Goal: Task Accomplishment & Management: Manage account settings

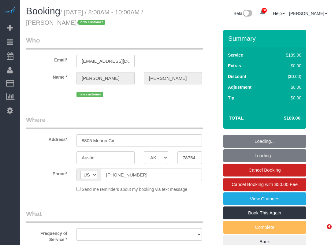
select select "[GEOGRAPHIC_DATA]"
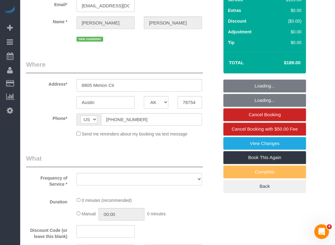
select select "object:6521"
select select "string:fspay-1584b672-7799-4da0-ab4b-99fc13385431"
select select "spot164"
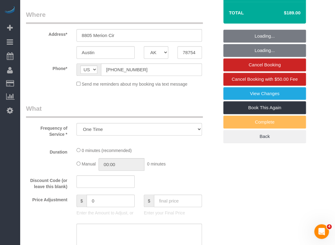
select select "3"
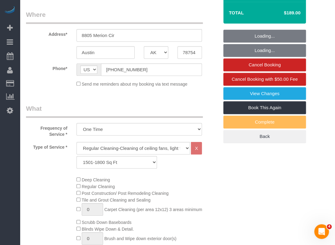
select select "object:6599"
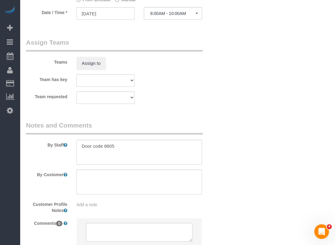
scroll to position [645, 0]
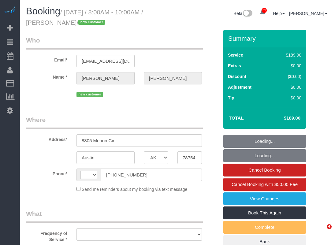
select select "[GEOGRAPHIC_DATA]"
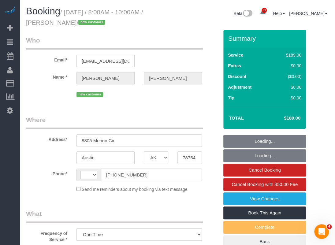
select select "object:811"
select select "string:[GEOGRAPHIC_DATA]"
select select "3"
select select "spot1"
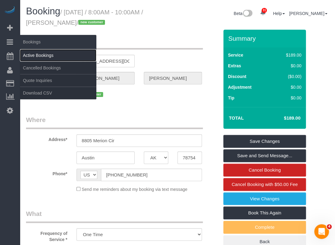
click at [25, 50] on link "Active Bookings" at bounding box center [58, 55] width 77 height 12
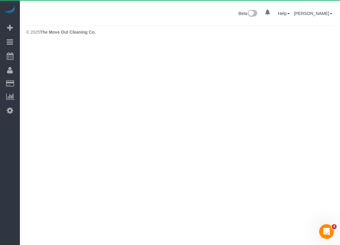
click at [30, 54] on body "0 Beta Your Notifications You have 0 alerts Add Booking Bookings Active Booking…" at bounding box center [170, 122] width 340 height 245
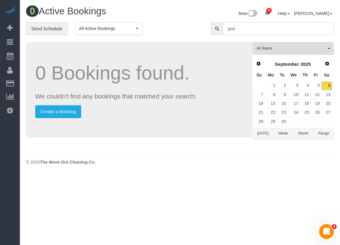
drag, startPoint x: 277, startPoint y: 30, endPoint x: 212, endPoint y: 26, distance: 64.7
click at [212, 26] on div "pmi" at bounding box center [272, 28] width 123 height 13
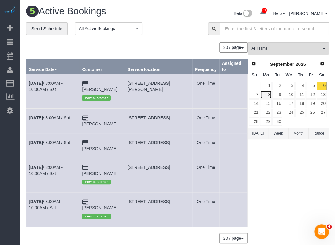
click at [270, 93] on link "8" at bounding box center [265, 95] width 11 height 8
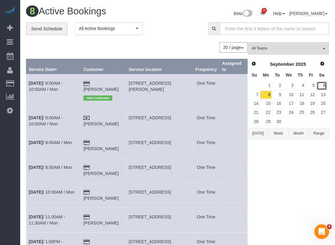
click at [322, 87] on link "6" at bounding box center [322, 86] width 10 height 8
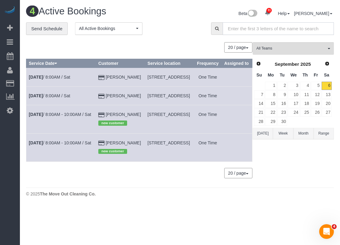
click at [257, 29] on input "text" at bounding box center [278, 28] width 111 height 13
paste input "movetomorrow@gmail.com"
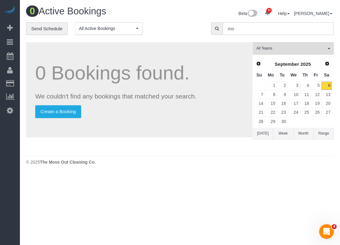
type input "m"
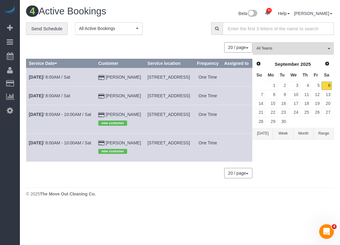
click at [268, 27] on input "text" at bounding box center [278, 28] width 111 height 13
paste input "Katherine Morrow"
type input "Katherine Morrow"
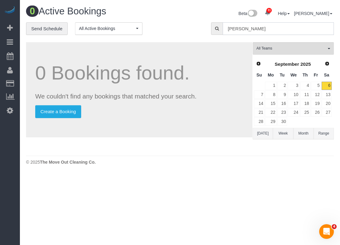
drag, startPoint x: 285, startPoint y: 31, endPoint x: 226, endPoint y: 22, distance: 59.4
click at [226, 22] on input "Katherine Morrow" at bounding box center [278, 28] width 111 height 13
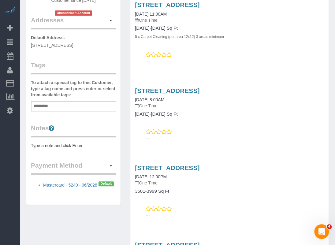
scroll to position [153, 0]
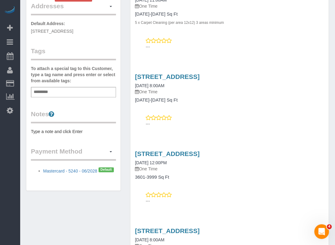
drag, startPoint x: 248, startPoint y: 147, endPoint x: 134, endPoint y: 147, distance: 113.7
click at [134, 150] on div "9761 Butterfly Trl,, Frisco, TX 75035 08/21/2025 12:00PM One Time 3601-3999 Sq …" at bounding box center [230, 165] width 199 height 30
copy link "9761 Butterfly Trl,, Frisco, TX 75035"
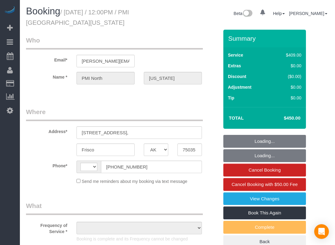
select select "[GEOGRAPHIC_DATA]"
select select "object:469"
select select "string:US"
select select "object:819"
select select "3"
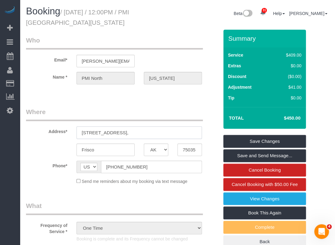
drag, startPoint x: 116, startPoint y: 133, endPoint x: 80, endPoint y: 132, distance: 36.5
click at [80, 132] on input "9761 Butterfly Trl," at bounding box center [140, 133] width 126 height 13
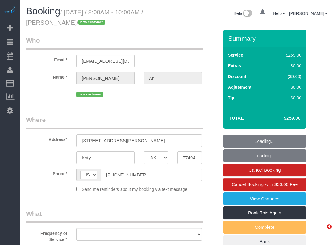
select select "[GEOGRAPHIC_DATA]"
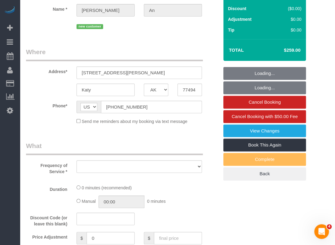
select select "object:809"
select select "spot1"
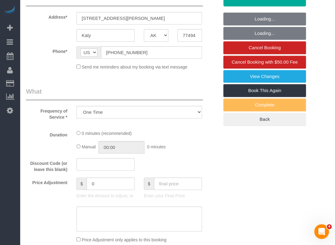
select select "3"
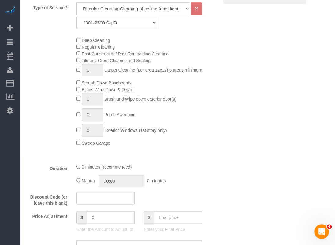
select select "object:887"
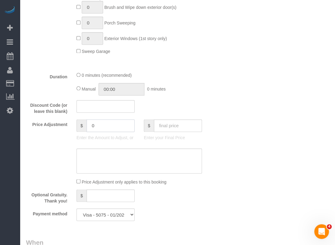
drag, startPoint x: 51, startPoint y: 128, endPoint x: 48, endPoint y: 127, distance: 3.1
click at [48, 127] on div "Price Adjustment $ 0 Enter the Amount to Adjust, or $ Enter your Final Price" at bounding box center [122, 131] width 202 height 25
type input "25"
click at [106, 157] on textarea at bounding box center [140, 161] width 126 height 25
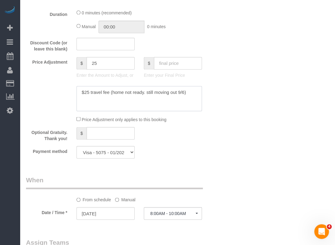
scroll to position [460, 0]
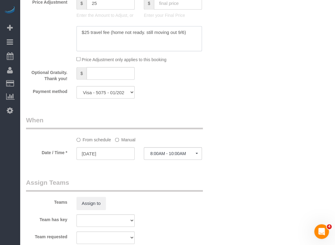
type textarea "$25 travel fee (home not ready. still moving out 9/6)"
click at [106, 158] on input "[DATE]" at bounding box center [106, 153] width 58 height 13
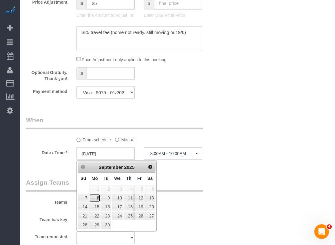
click at [100, 199] on link "8" at bounding box center [94, 198] width 11 height 8
type input "[DATE]"
select select "spot7"
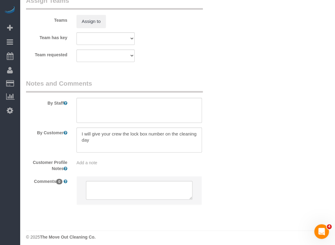
scroll to position [645, 0]
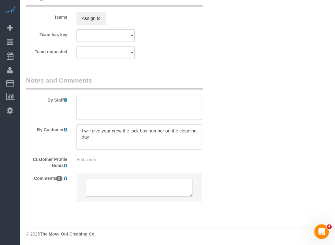
click at [160, 108] on textarea at bounding box center [140, 107] width 126 height 25
paste textarea "0711"
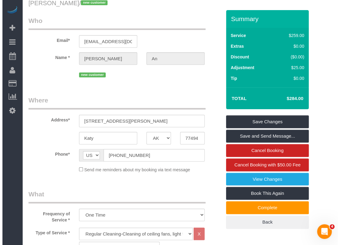
scroll to position [0, 0]
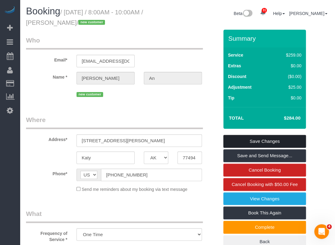
type textarea "code 0711"
click at [248, 142] on link "Save Changes" at bounding box center [265, 141] width 83 height 13
